Goal: Obtain resource: Download file/media

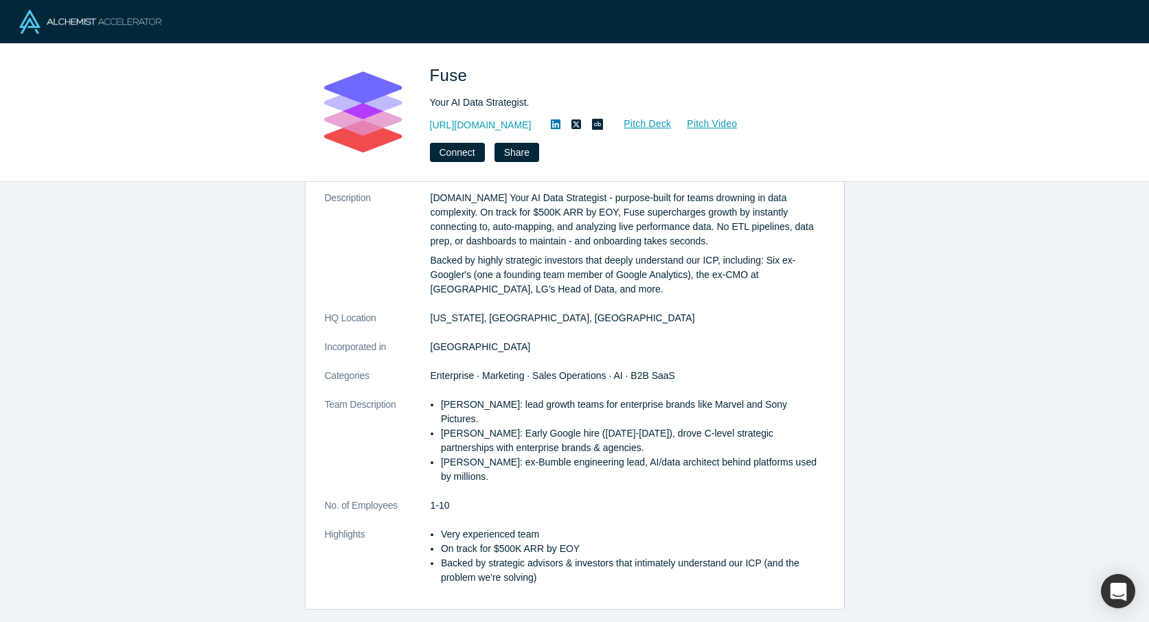
scroll to position [69, 0]
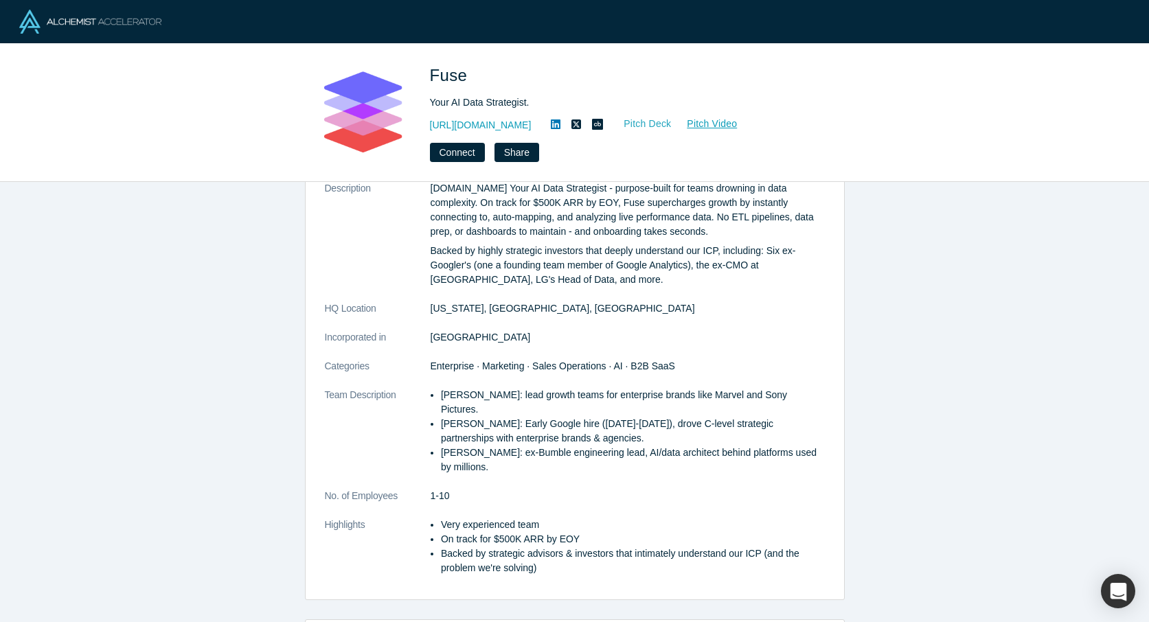
click at [609, 121] on link "Pitch Deck" at bounding box center [640, 124] width 63 height 16
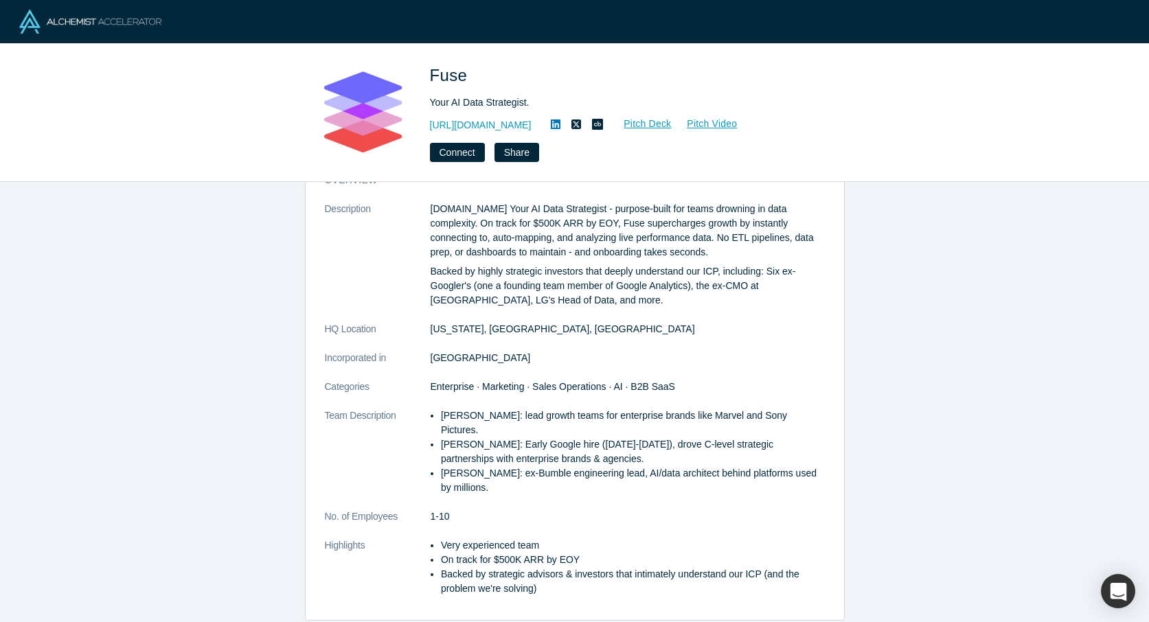
scroll to position [47, 0]
click at [609, 122] on link "Pitch Deck" at bounding box center [640, 124] width 63 height 16
